Goal: Check status: Check status

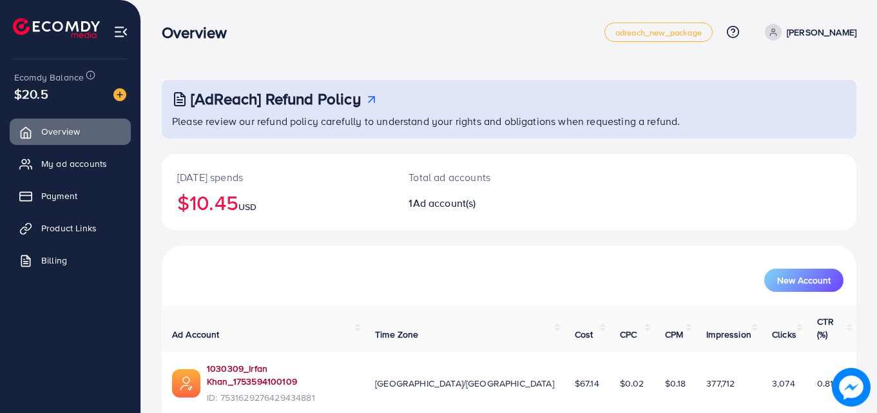
click at [254, 362] on link "1030309_Irfan Khan_1753594100109" at bounding box center [281, 375] width 148 height 26
click at [236, 362] on link "1030309_Irfan Khan_1753594100109" at bounding box center [281, 375] width 148 height 26
click at [225, 362] on link "1030309_Irfan Khan_1753594100109" at bounding box center [281, 375] width 148 height 26
click at [278, 362] on link "1030309_Irfan Khan_1753594100109" at bounding box center [281, 375] width 148 height 26
click at [310, 362] on link "1030309_Irfan Khan_1753594100109" at bounding box center [281, 375] width 148 height 26
